Goal: Information Seeking & Learning: Learn about a topic

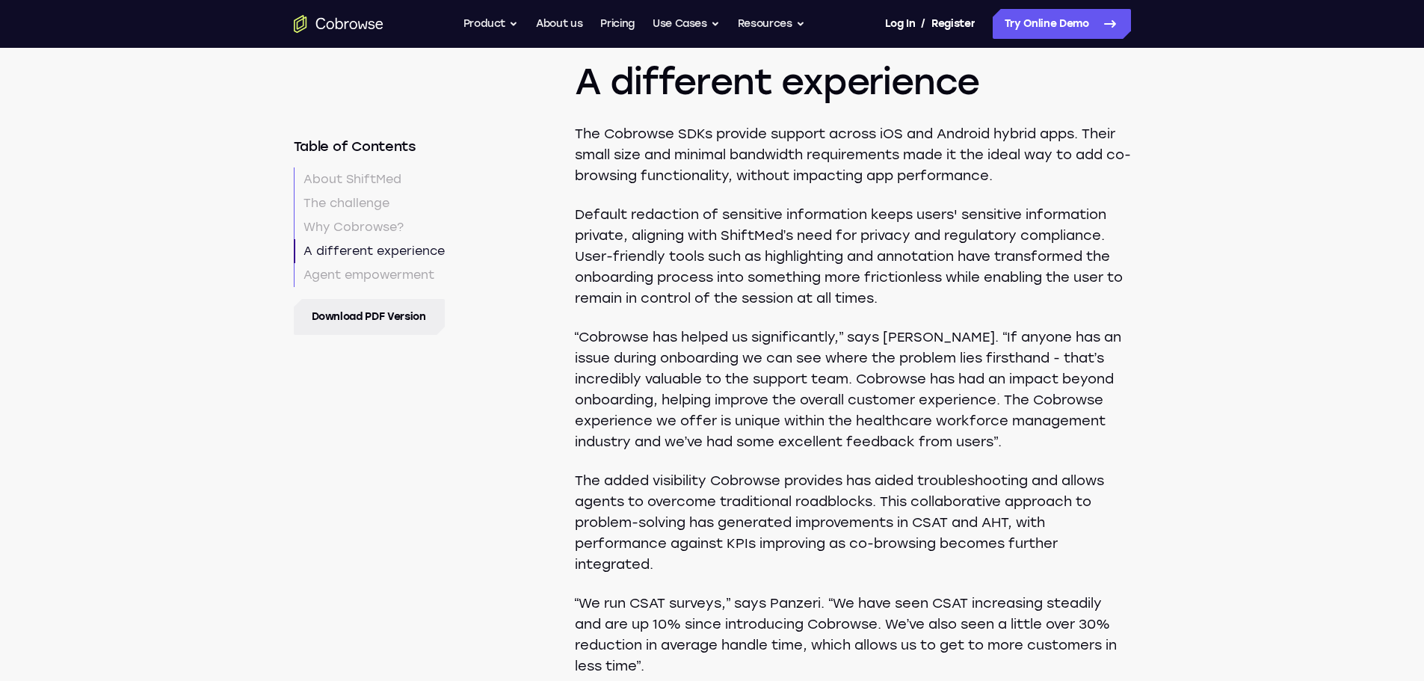
scroll to position [3448, 0]
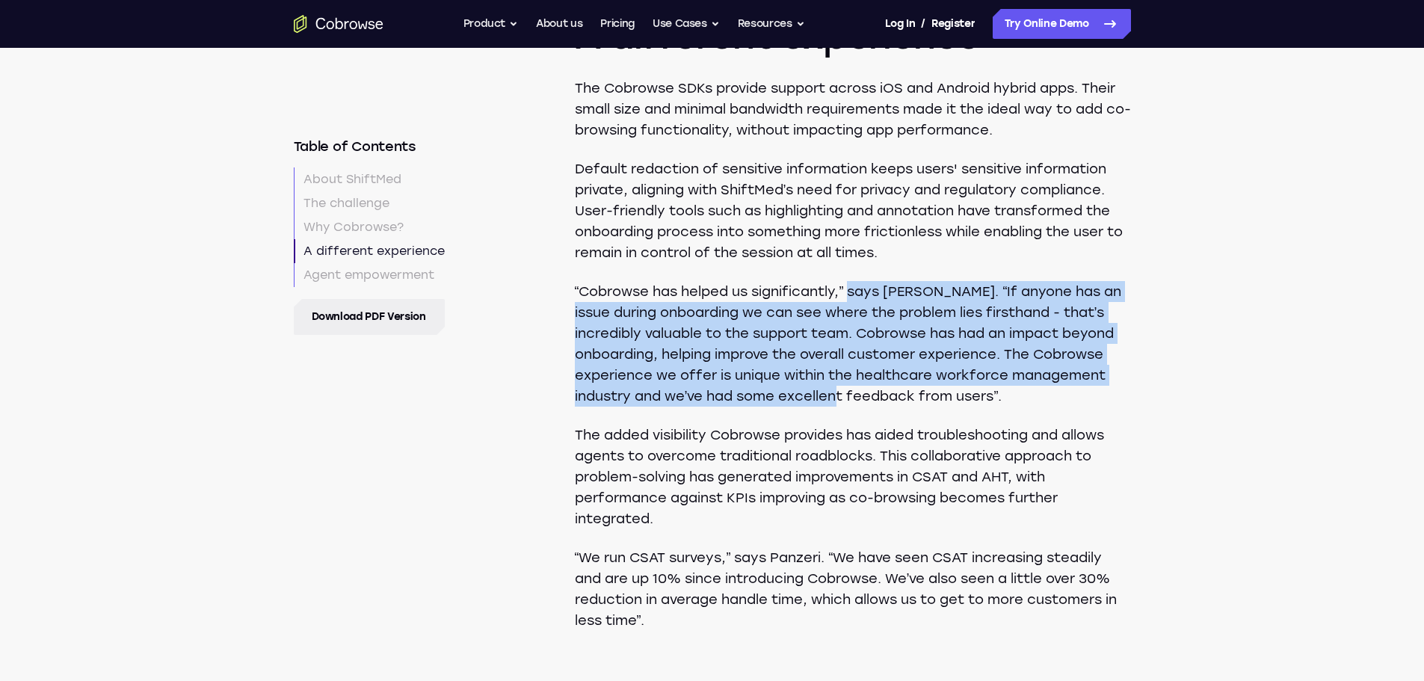
drag, startPoint x: 851, startPoint y: 285, endPoint x: 879, endPoint y: 389, distance: 108.4
click at [879, 389] on p "“Cobrowse has helped us significantly,” says [PERSON_NAME]. “If anyone has an i…" at bounding box center [853, 344] width 556 height 126
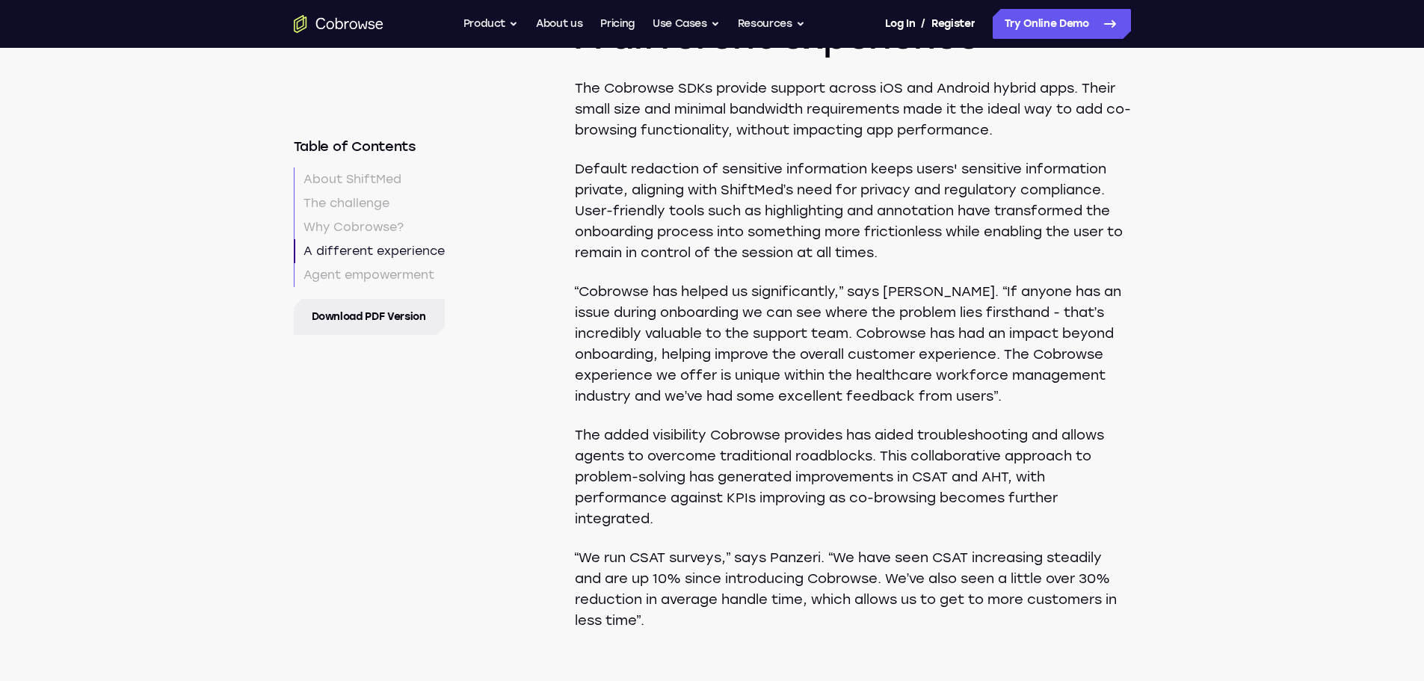
click at [872, 449] on p "The added visibility Cobrowse provides has aided troubleshooting and allows age…" at bounding box center [853, 477] width 556 height 105
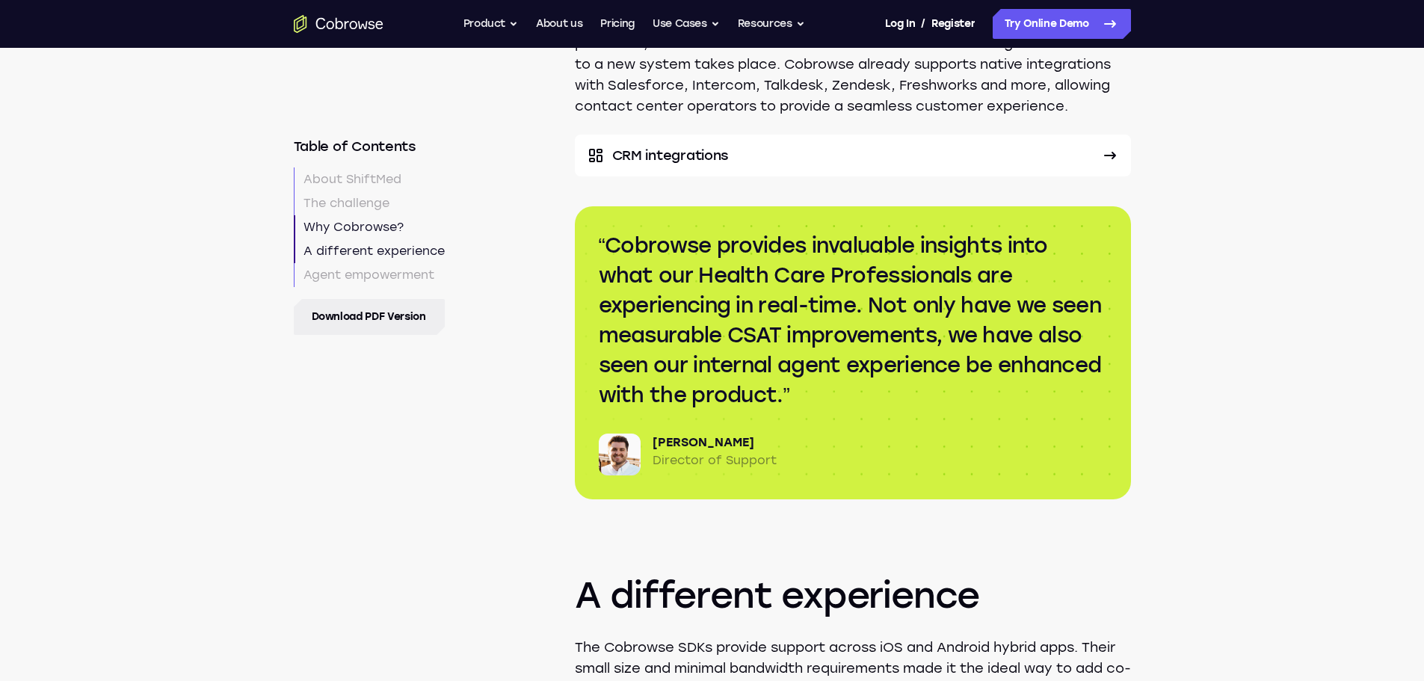
scroll to position [2850, 0]
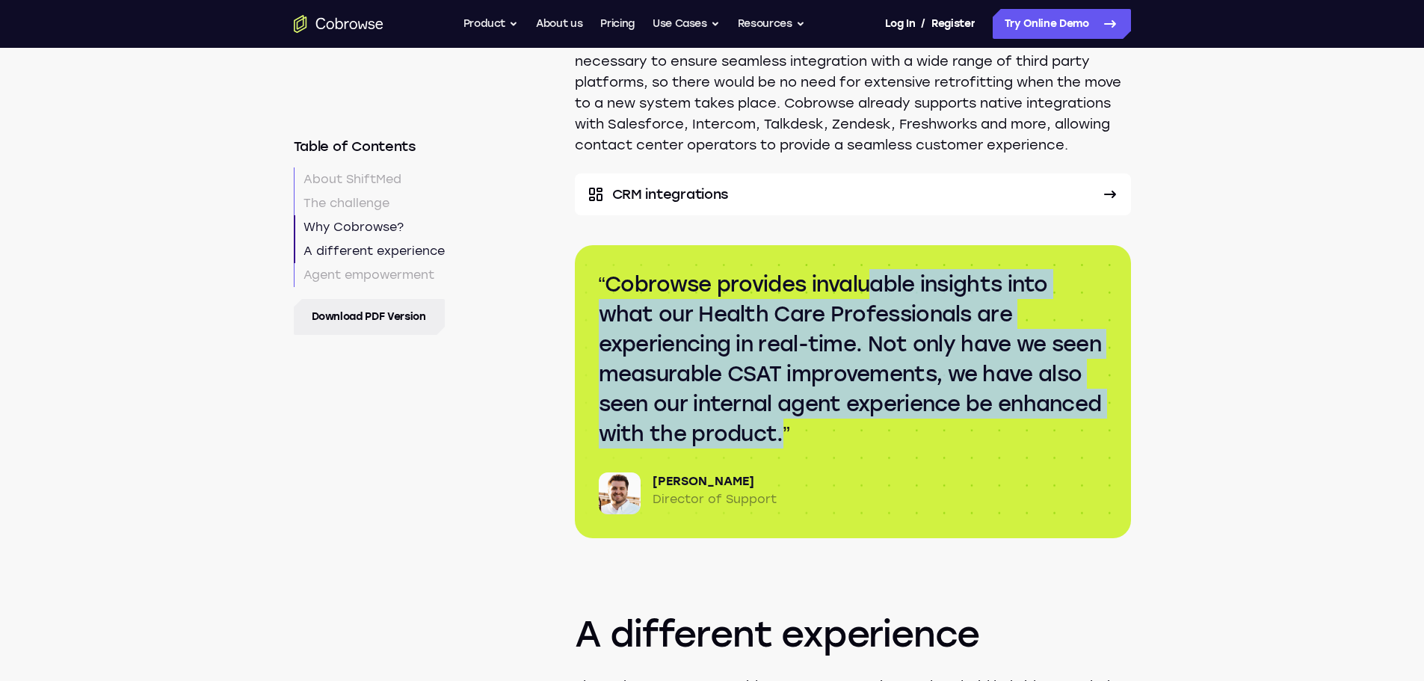
drag, startPoint x: 875, startPoint y: 273, endPoint x: 1129, endPoint y: 430, distance: 298.7
click at [1129, 430] on div "Cobrowse provides invaluable insights into what our Health Care Professionals a…" at bounding box center [853, 391] width 556 height 293
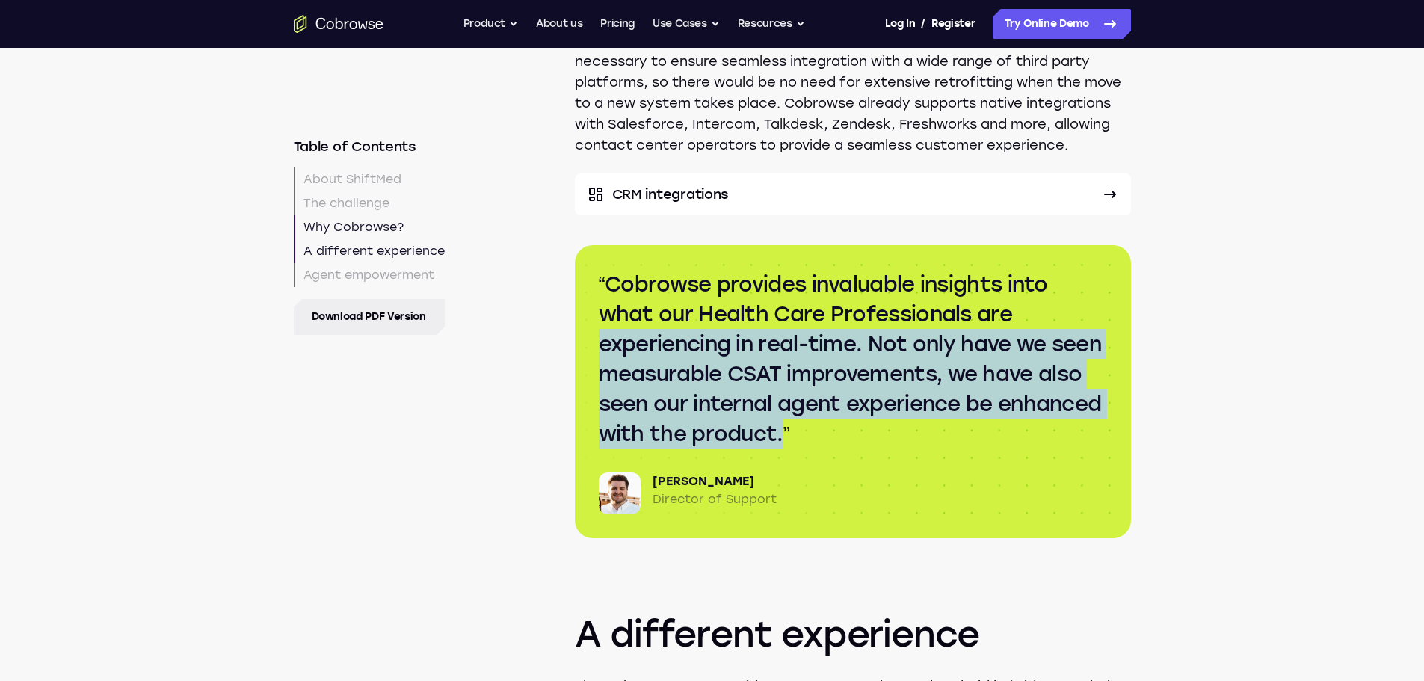
drag, startPoint x: 1021, startPoint y: 304, endPoint x: 1047, endPoint y: 434, distance: 132.5
click at [1047, 434] on q "Cobrowse provides invaluable insights into what our Health Care Professionals a…" at bounding box center [853, 358] width 508 height 179
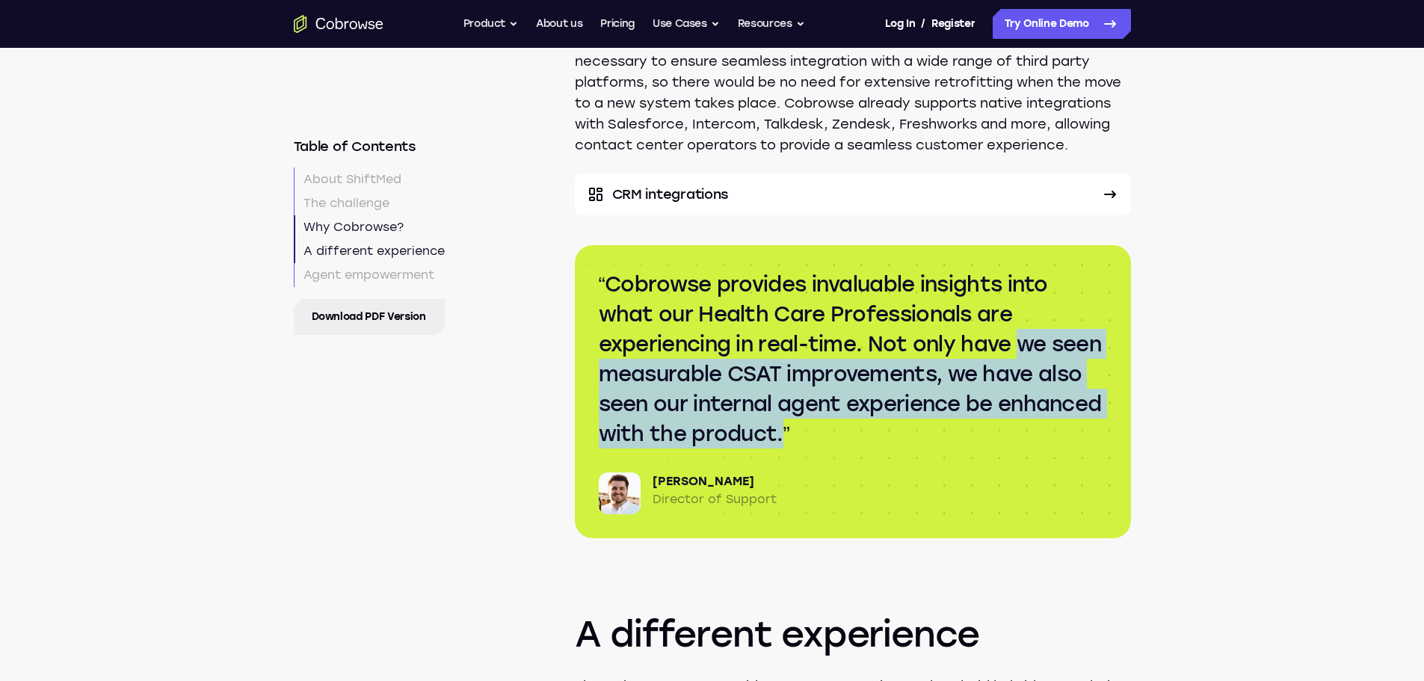
drag, startPoint x: 1023, startPoint y: 343, endPoint x: 1044, endPoint y: 430, distance: 89.2
click at [1044, 430] on q "Cobrowse provides invaluable insights into what our Health Care Professionals a…" at bounding box center [853, 358] width 508 height 179
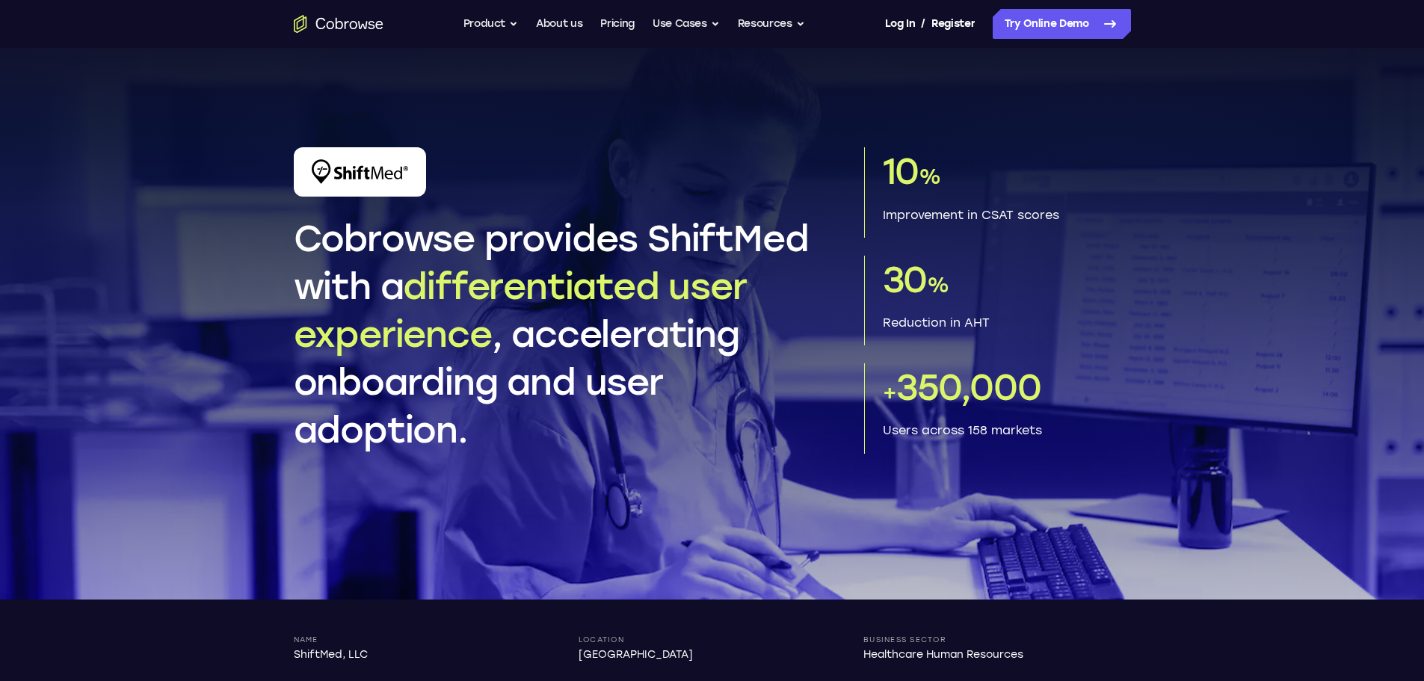
scroll to position [0, 0]
